Goal: Information Seeking & Learning: Learn about a topic

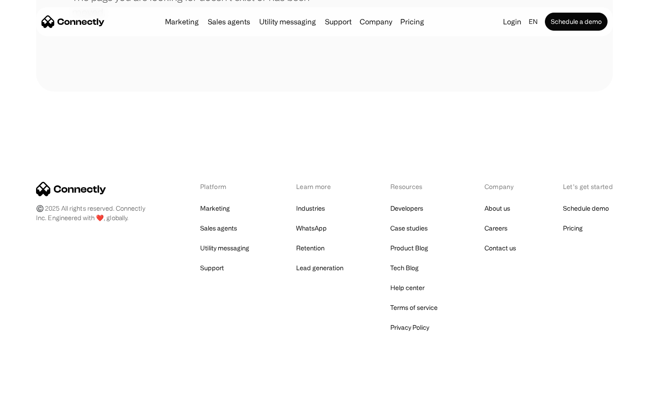
scroll to position [165, 0]
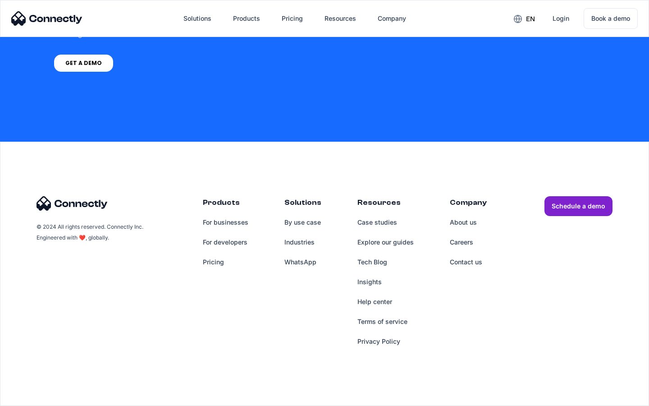
scroll to position [3716, 0]
